Goal: Task Accomplishment & Management: Use online tool/utility

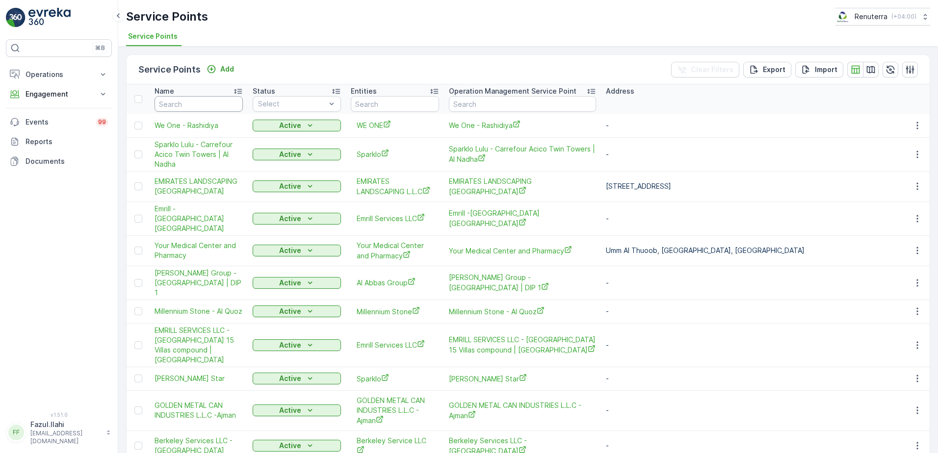
click at [191, 97] on input "text" at bounding box center [199, 104] width 88 height 16
type input "ultimate"
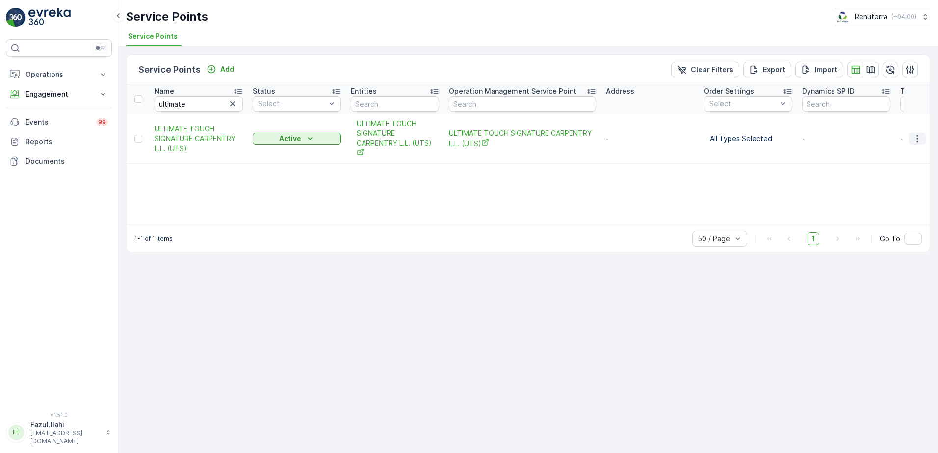
click at [918, 139] on icon "button" at bounding box center [917, 139] width 10 height 10
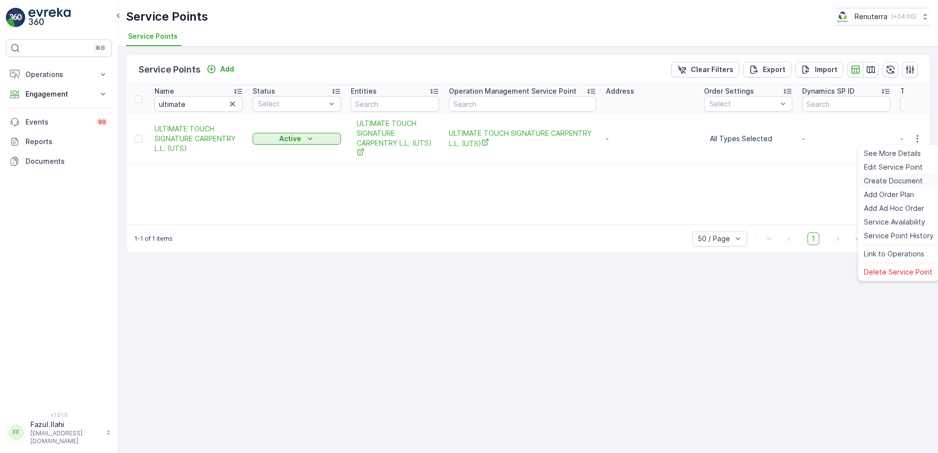
click at [882, 185] on span "Create Document" at bounding box center [893, 181] width 59 height 10
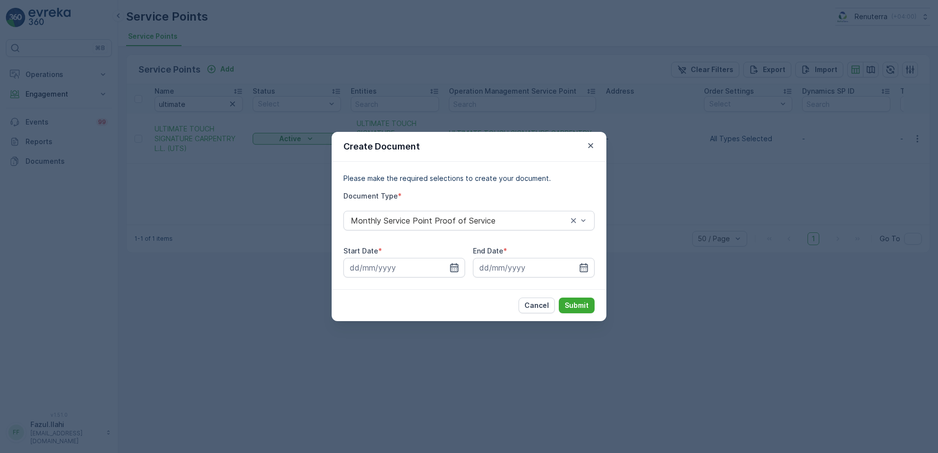
click at [456, 268] on icon "button" at bounding box center [454, 267] width 8 height 9
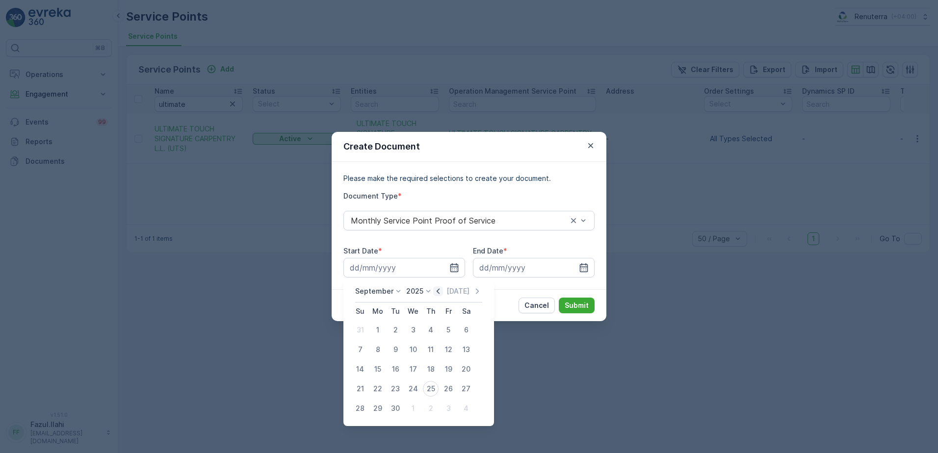
click at [433, 295] on icon "button" at bounding box center [438, 291] width 10 height 10
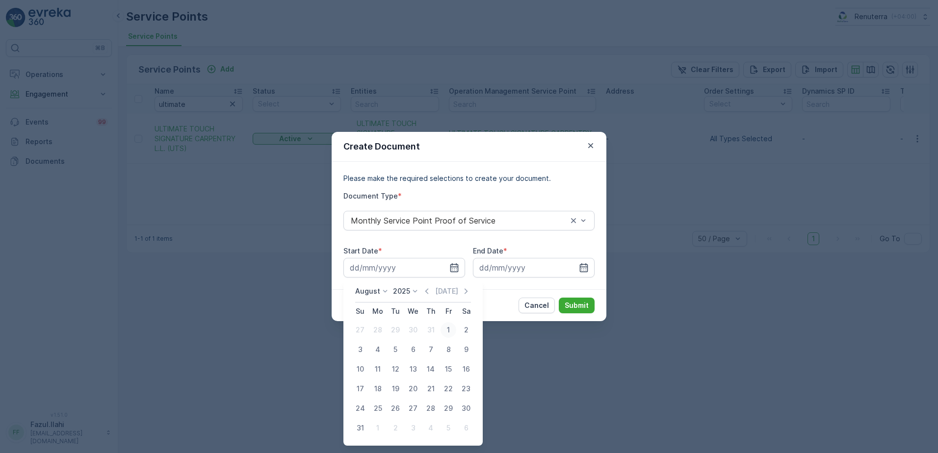
click at [450, 329] on div "1" at bounding box center [449, 330] width 16 height 16
type input "[DATE]"
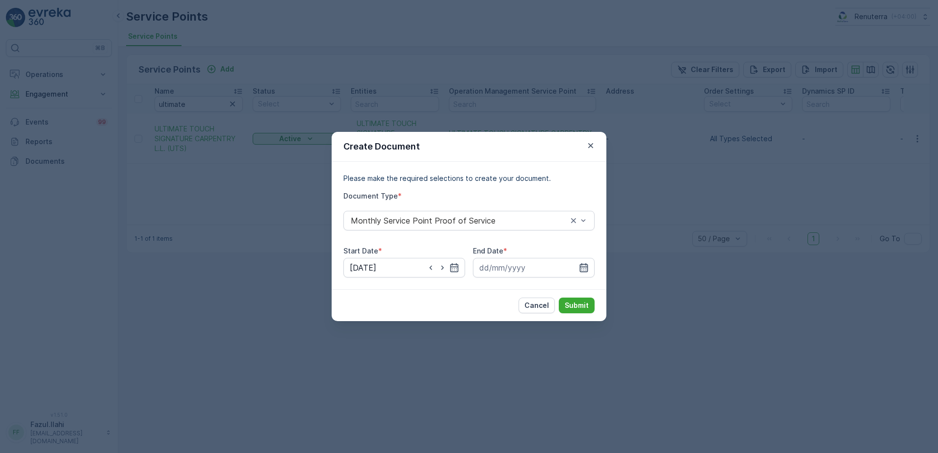
click at [584, 263] on icon "button" at bounding box center [584, 268] width 10 height 10
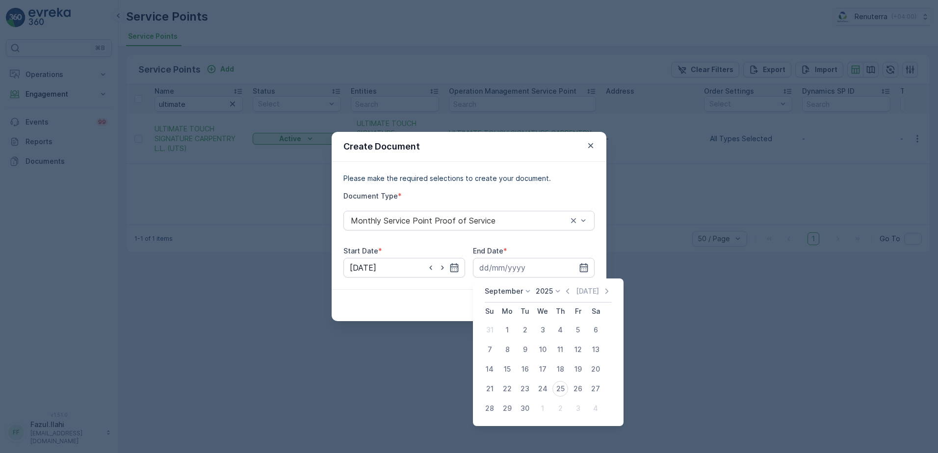
click at [571, 289] on div "[DATE]" at bounding box center [587, 291] width 49 height 10
click at [566, 290] on icon "button" at bounding box center [567, 290] width 3 height 5
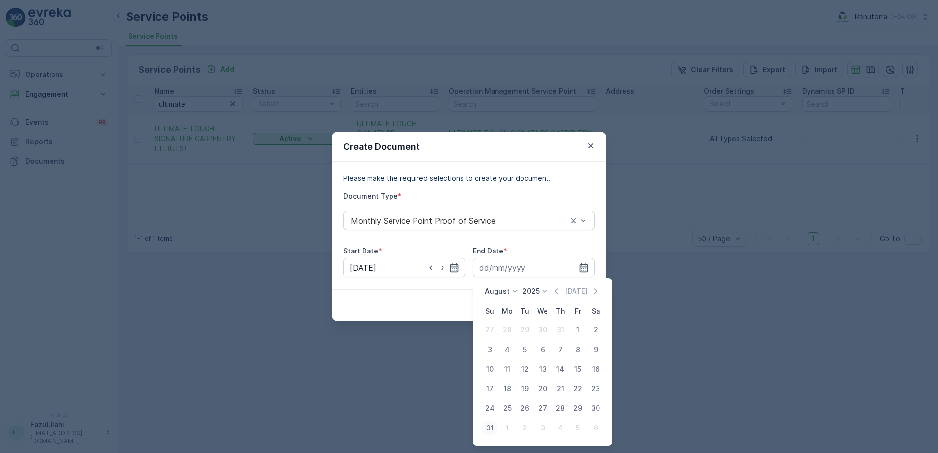
click at [488, 425] on div "31" at bounding box center [490, 428] width 16 height 16
type input "[DATE]"
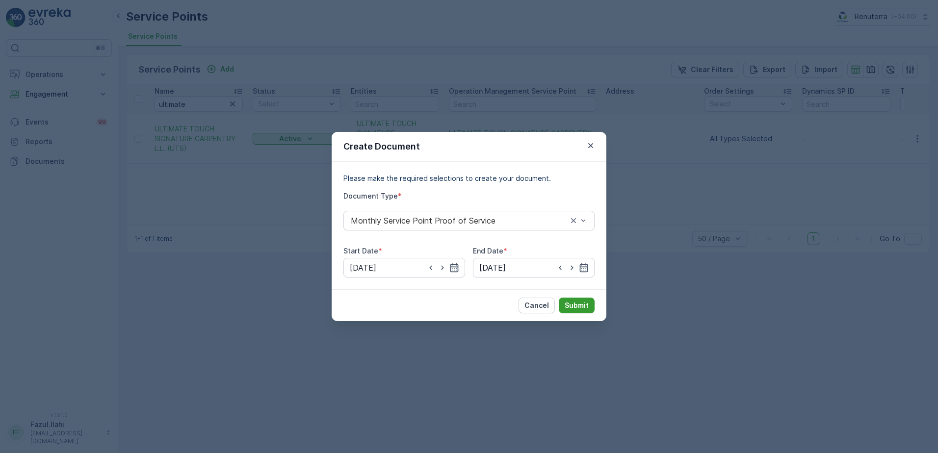
click at [581, 303] on p "Submit" at bounding box center [577, 306] width 24 height 10
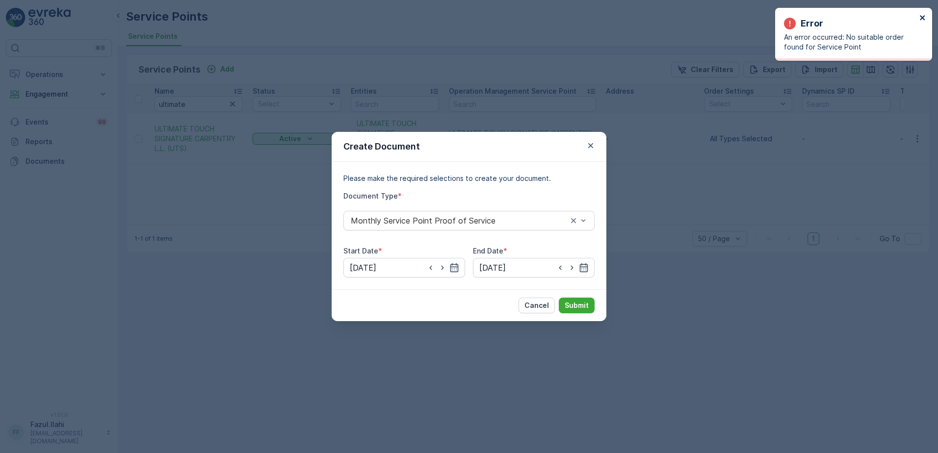
click at [921, 16] on icon "close" at bounding box center [922, 17] width 5 height 5
